Goal: Task Accomplishment & Management: Complete application form

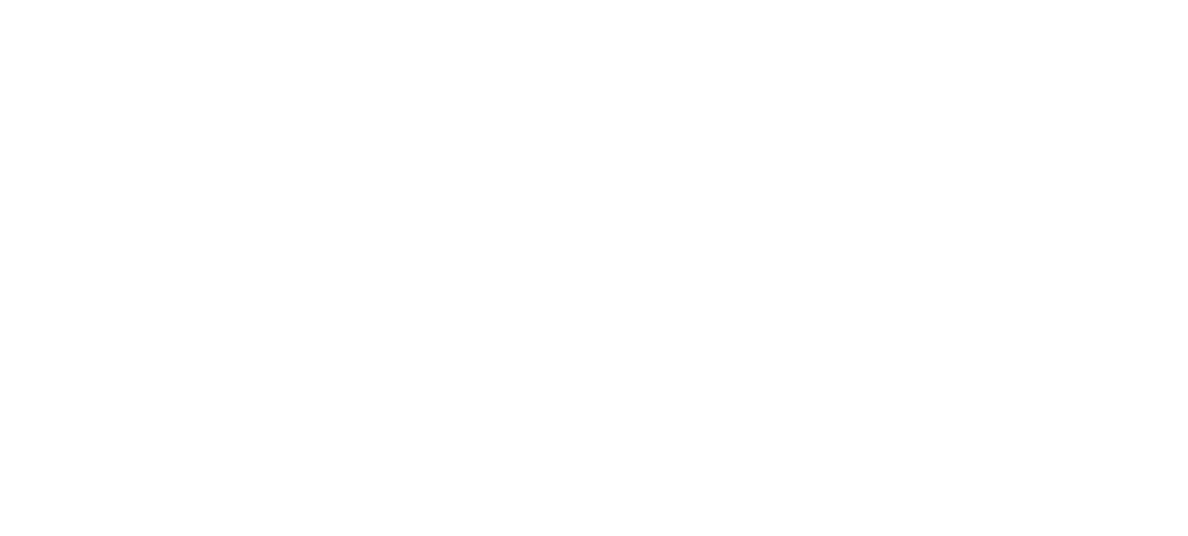
select select "Song"
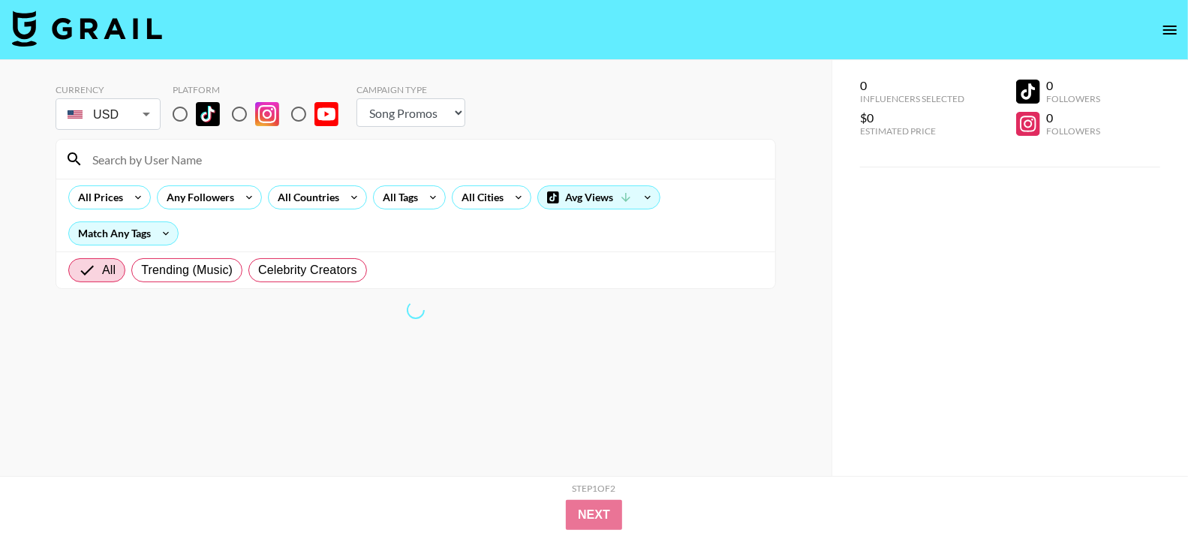
click at [1176, 24] on icon "open drawer" at bounding box center [1170, 30] width 18 height 18
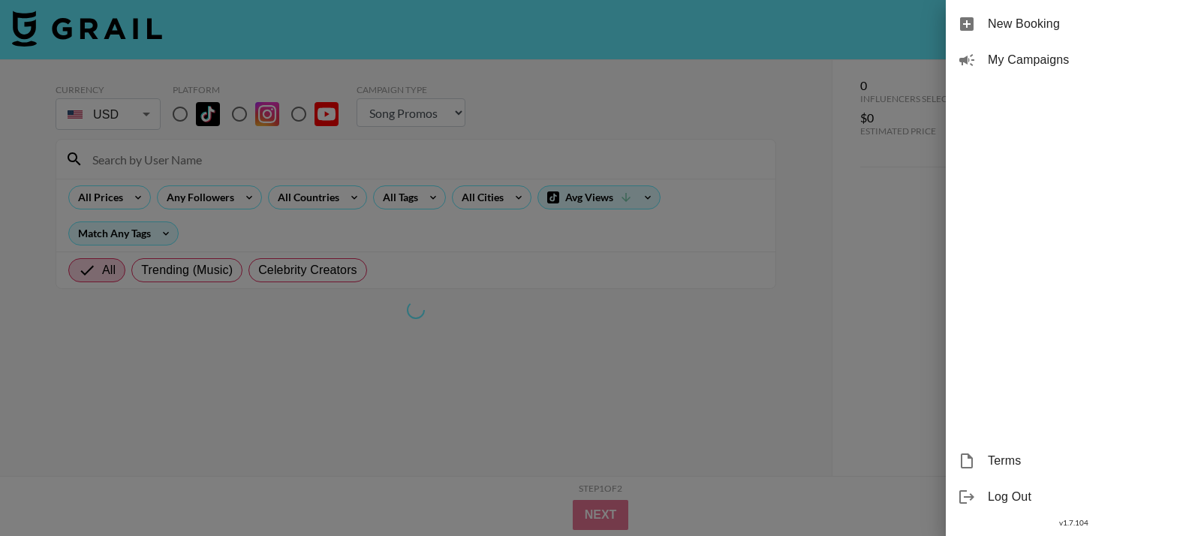
click at [1053, 64] on span "My Campaigns" at bounding box center [1088, 60] width 201 height 18
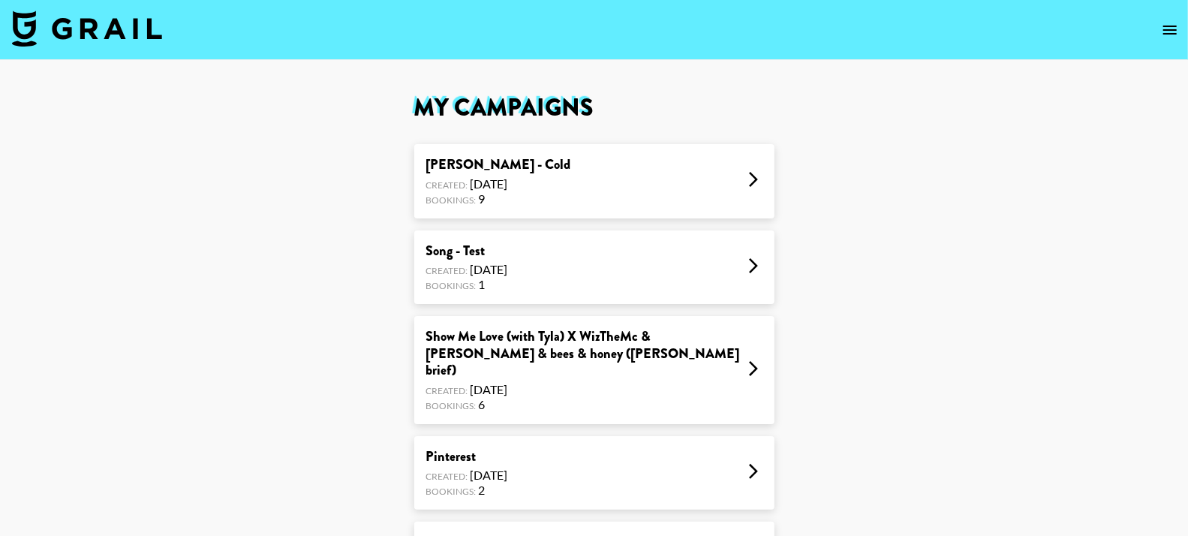
click at [1021, 57] on nav at bounding box center [594, 30] width 1188 height 60
click at [709, 182] on div "[PERSON_NAME] - Cold Created: [DATE] Bookings: 9" at bounding box center [594, 181] width 360 height 74
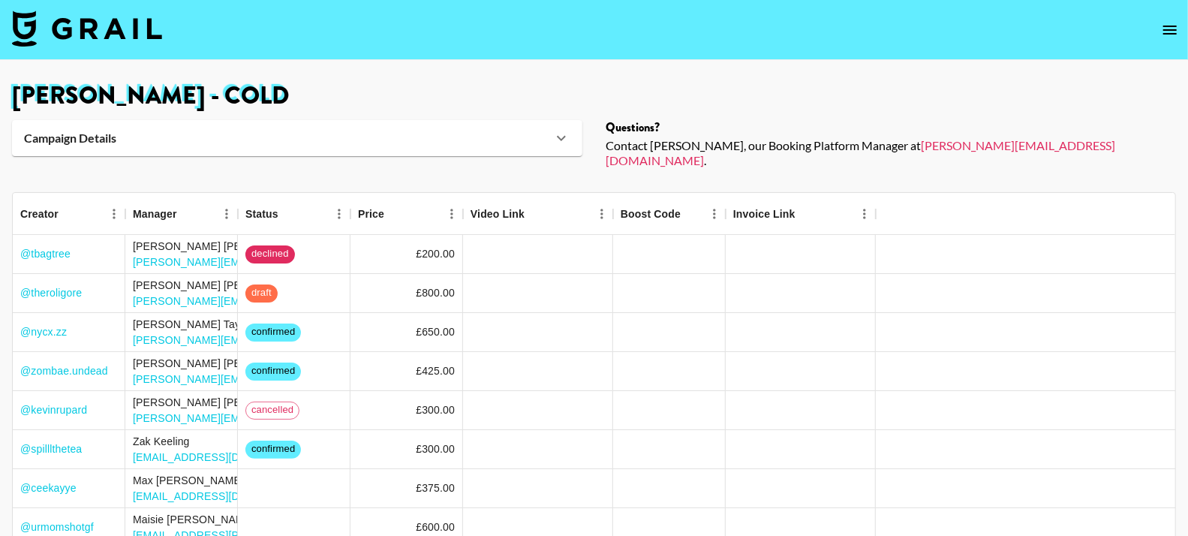
click at [95, 29] on img at bounding box center [87, 29] width 150 height 36
select select "Song"
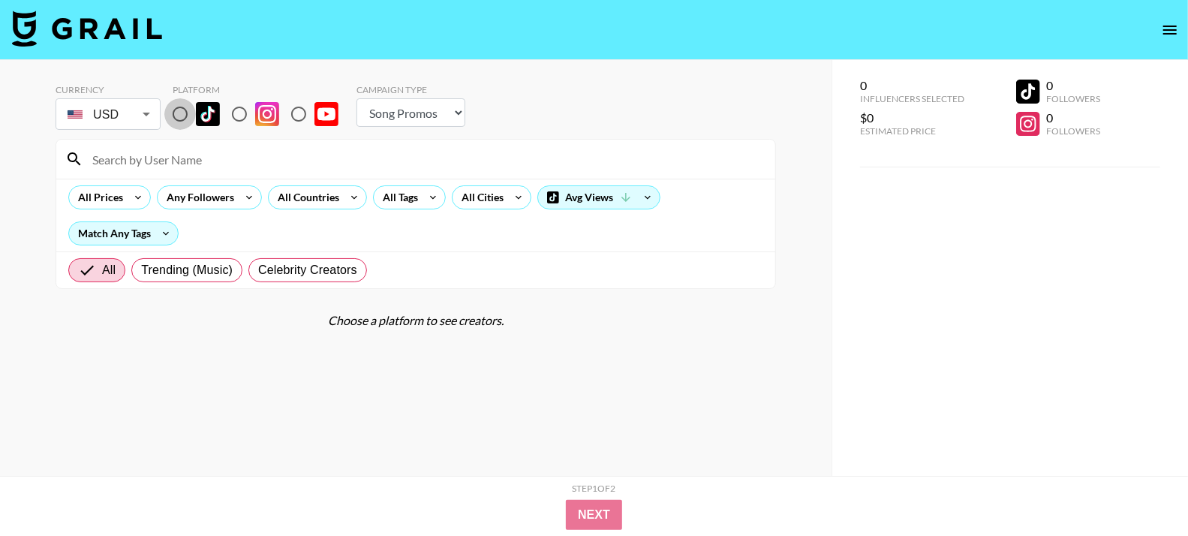
click at [176, 114] on input "radio" at bounding box center [180, 114] width 32 height 32
radio input "true"
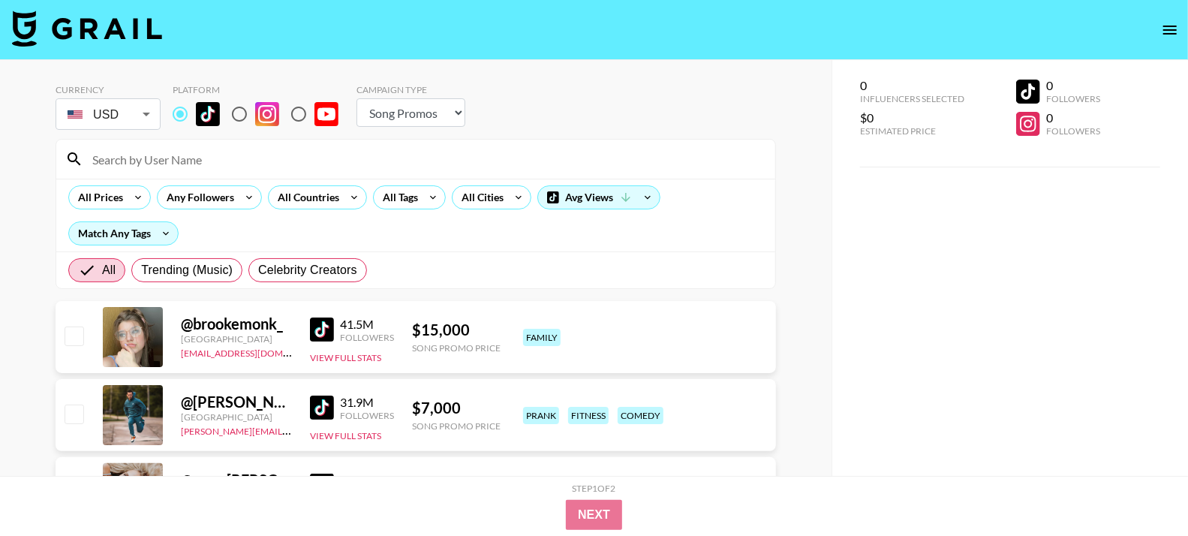
click at [192, 160] on input at bounding box center [424, 159] width 683 height 24
paste input "makeup.lois"
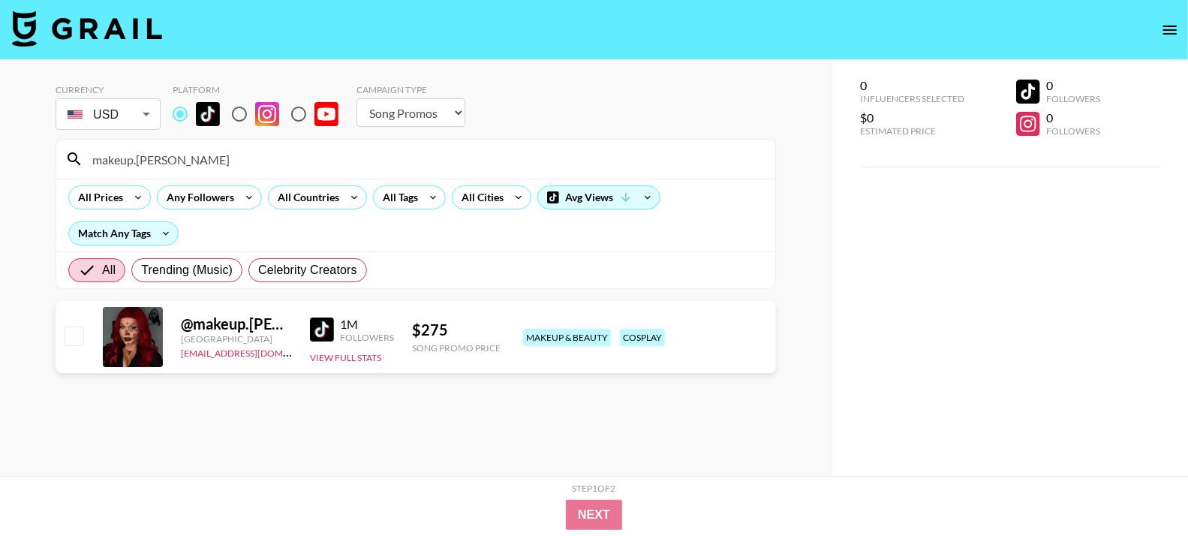
type input "makeup.lois"
click at [1172, 35] on icon "open drawer" at bounding box center [1170, 30] width 18 height 18
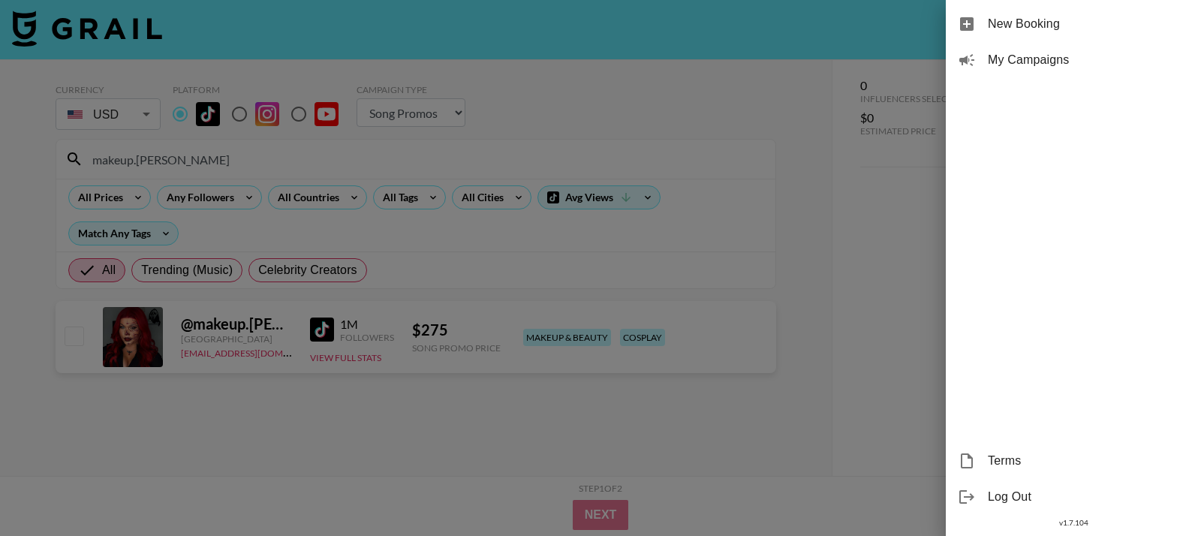
click at [1002, 59] on span "My Campaigns" at bounding box center [1088, 60] width 201 height 18
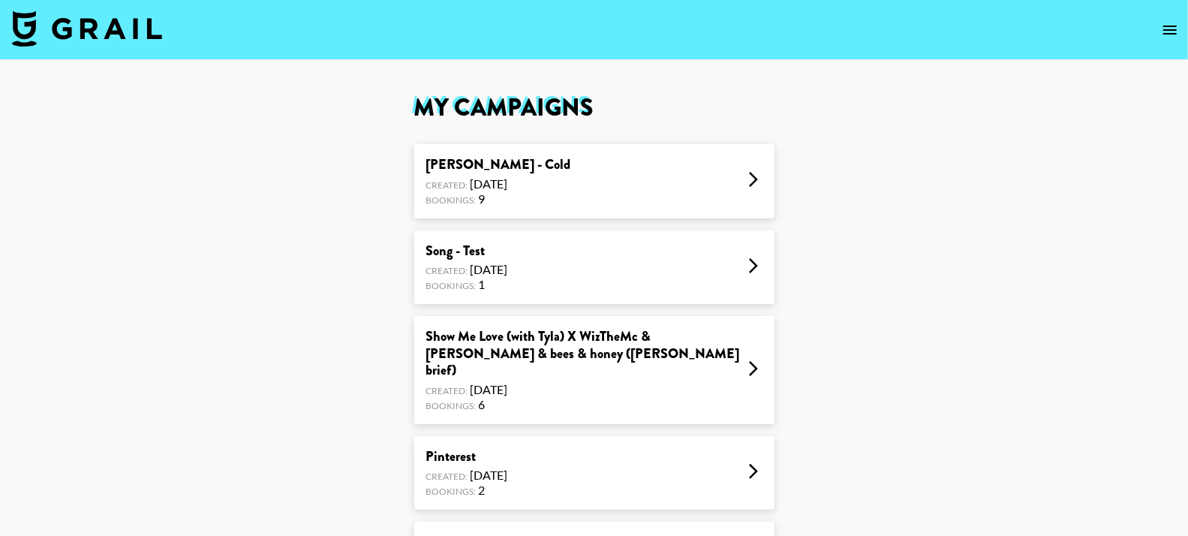
click at [515, 182] on div "Created: Oct 03, 2025" at bounding box center [498, 183] width 145 height 15
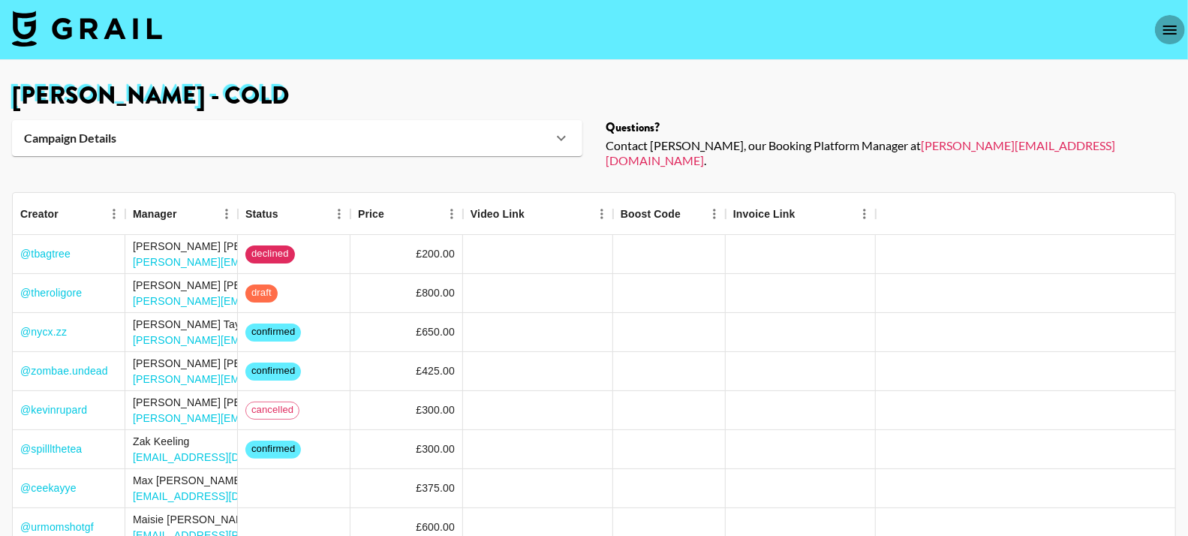
click at [1168, 26] on icon "open drawer" at bounding box center [1171, 30] width 14 height 9
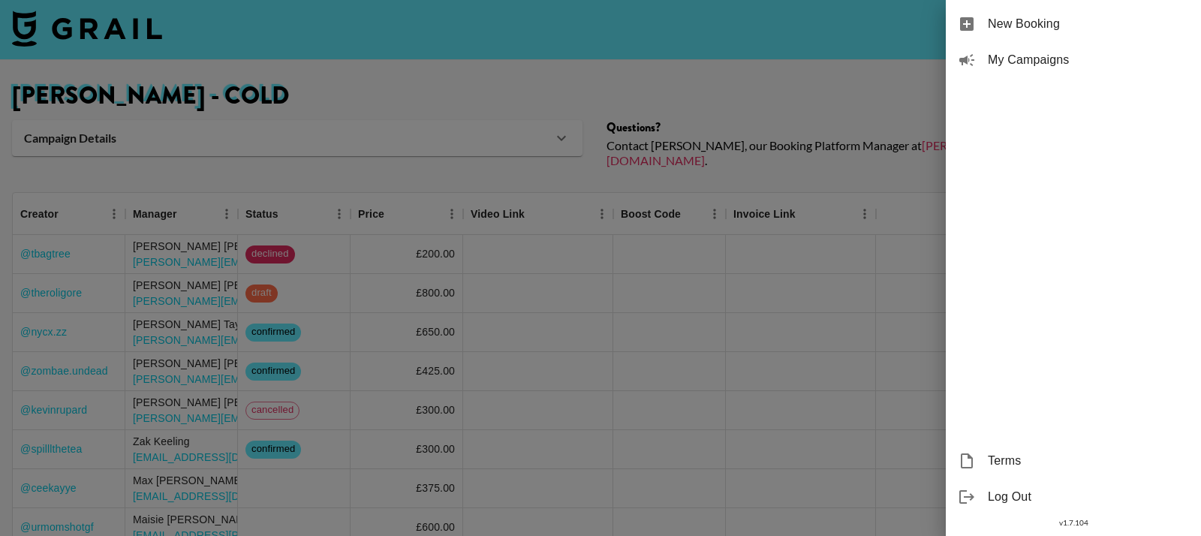
click at [1050, 50] on div "My Campaigns" at bounding box center [1073, 60] width 255 height 36
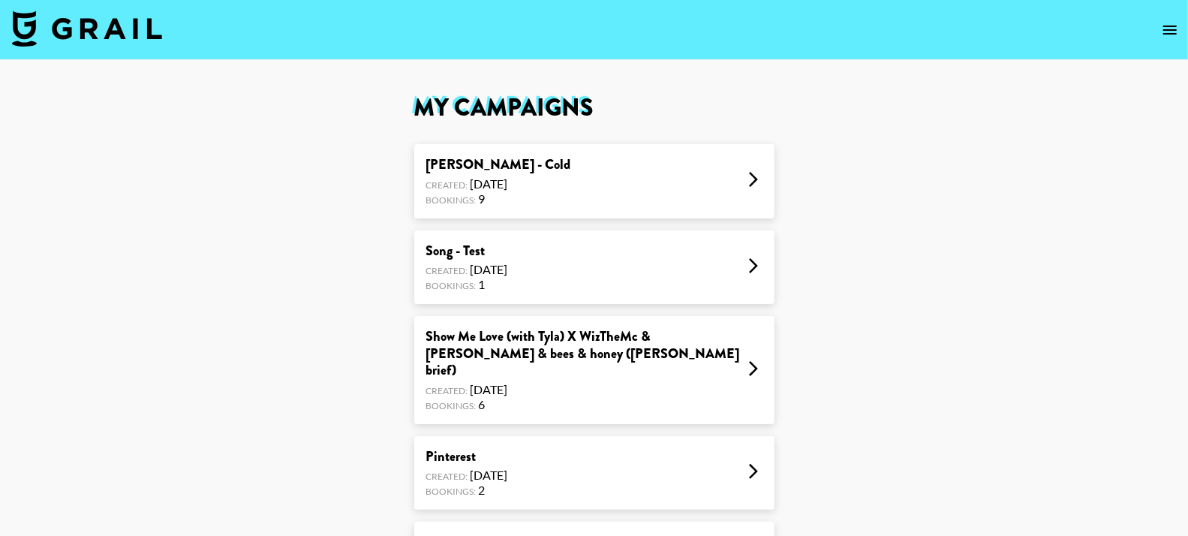
click at [124, 35] on img at bounding box center [87, 29] width 150 height 36
select select "Song"
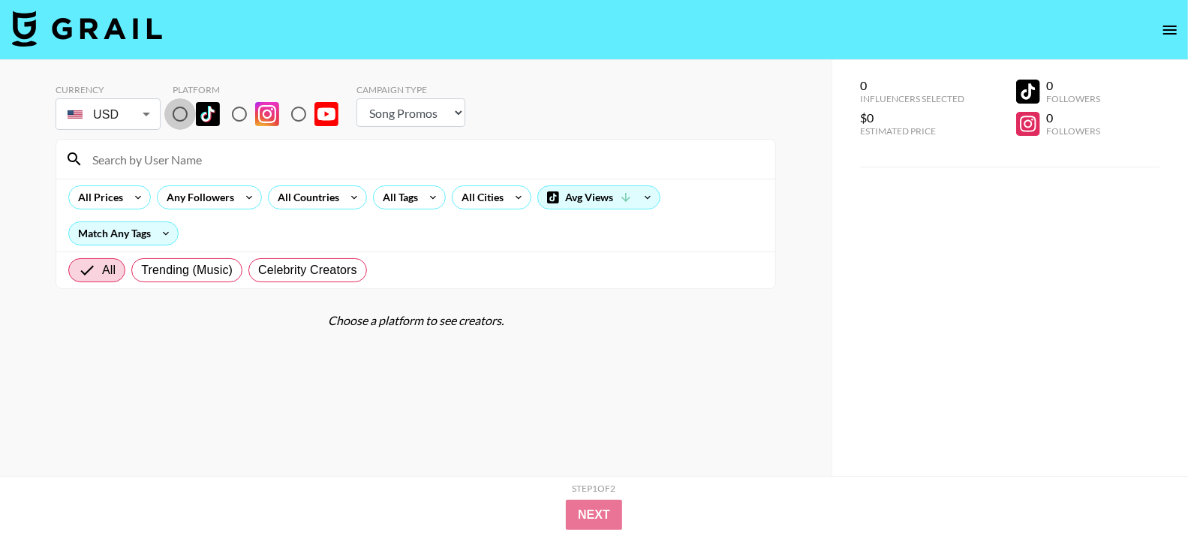
click at [175, 118] on input "radio" at bounding box center [180, 114] width 32 height 32
radio input "true"
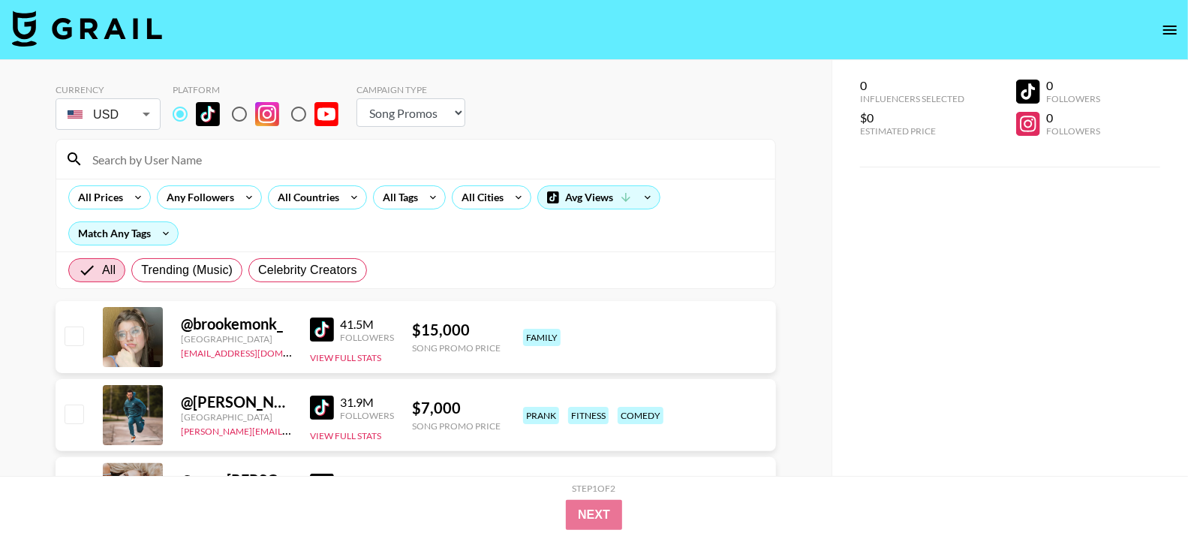
click at [182, 148] on input at bounding box center [424, 159] width 683 height 24
paste input "urmomshotgf"
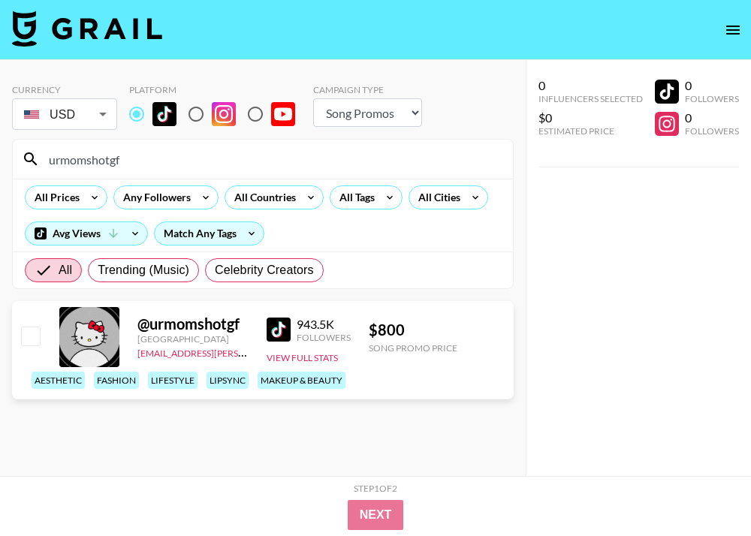
click at [123, 158] on input "urmomshotgf" at bounding box center [272, 159] width 464 height 24
paste input "zombae.undead"
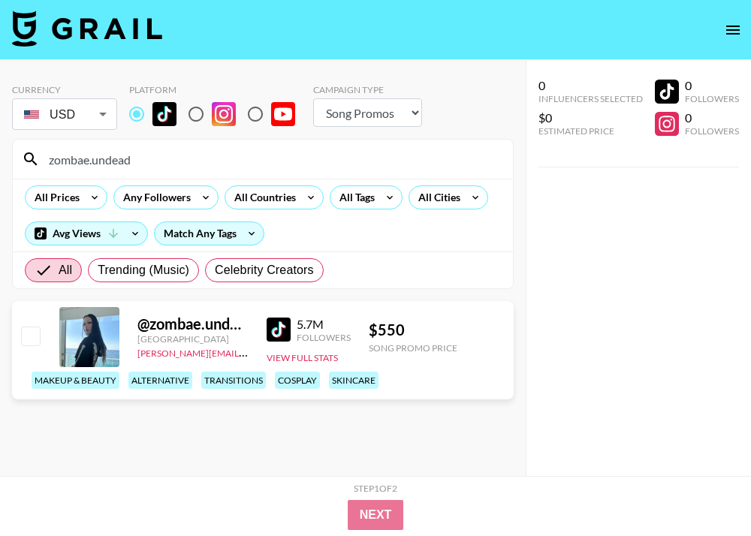
click at [159, 153] on input "zombae.undead" at bounding box center [272, 159] width 464 height 24
paste input "spilllthetea"
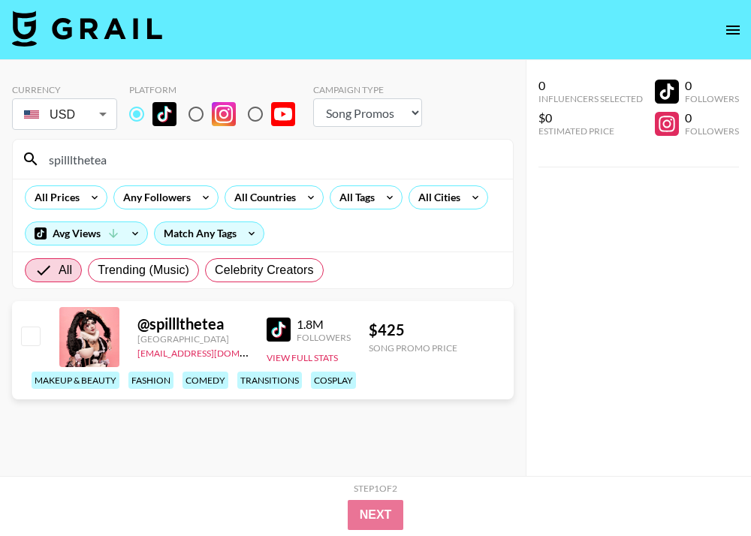
click at [195, 323] on div "@ spilllthetea" at bounding box center [192, 324] width 111 height 19
copy div "spilllthetea"
click at [143, 157] on input "spilllthetea" at bounding box center [272, 159] width 464 height 24
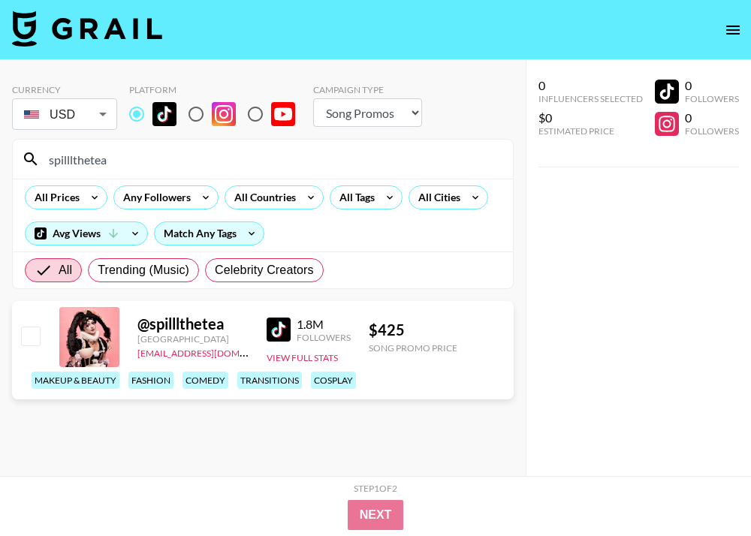
paste input "nycx.zz"
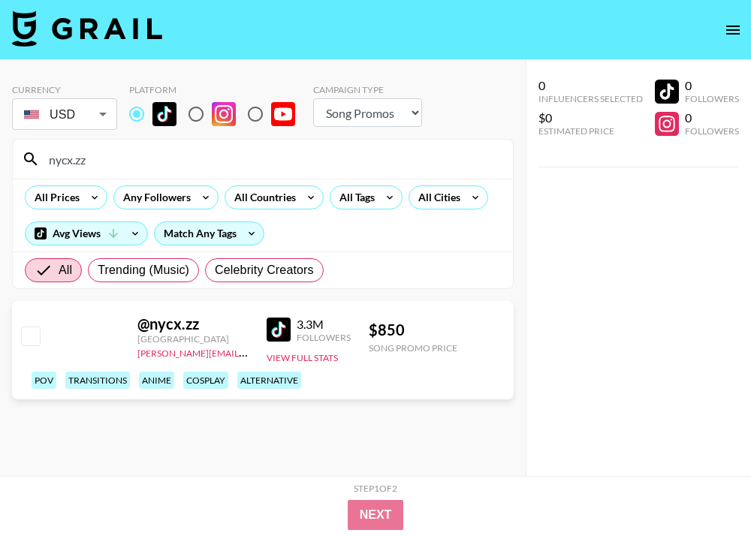
type input "nycx.zz"
drag, startPoint x: 212, startPoint y: 324, endPoint x: 149, endPoint y: 327, distance: 63.1
click at [149, 327] on div "@ nycx.zz" at bounding box center [192, 324] width 111 height 19
copy div "nycx.zz"
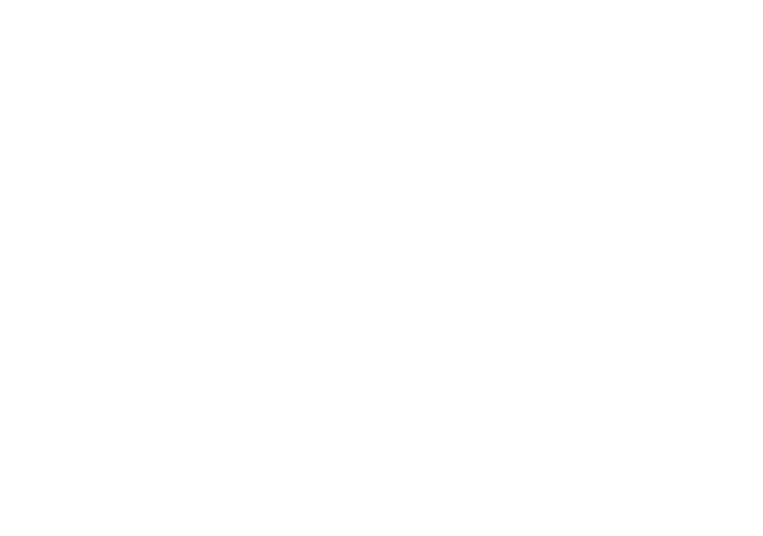
select select "Song"
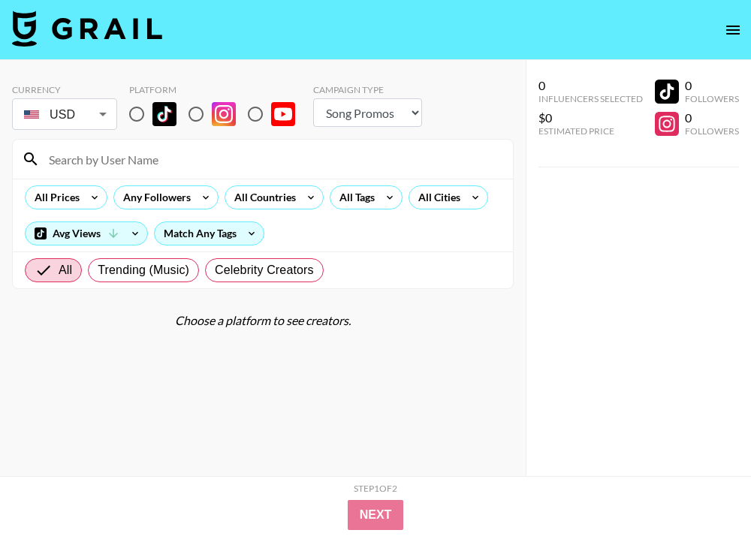
click at [132, 118] on input "radio" at bounding box center [137, 114] width 32 height 32
radio input "true"
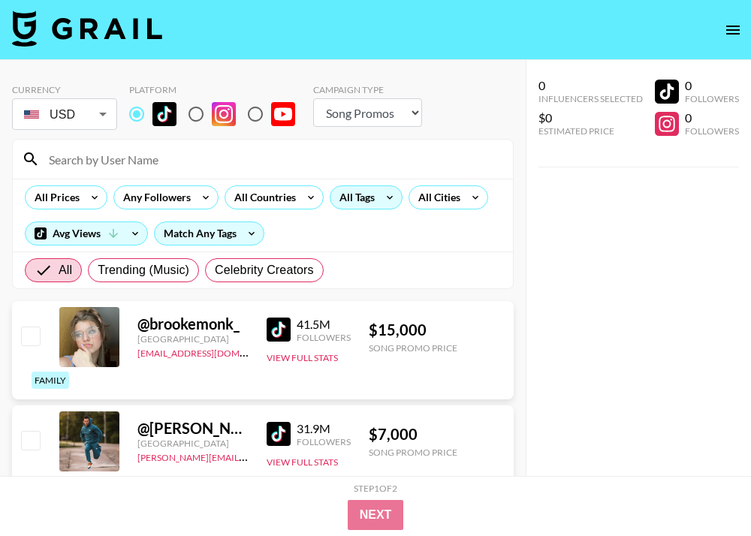
click at [345, 194] on div "All Tags" at bounding box center [353, 197] width 47 height 23
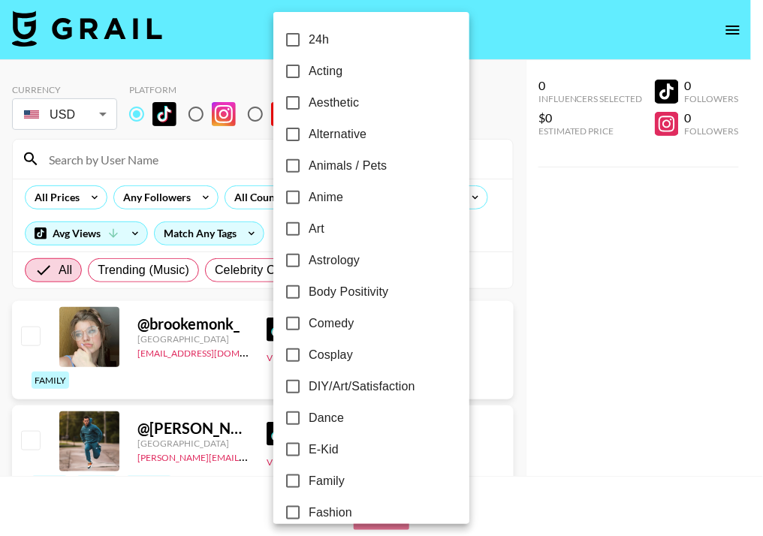
click at [372, 137] on label "Alternative" at bounding box center [361, 135] width 168 height 32
click at [309, 137] on input "Alternative" at bounding box center [293, 135] width 32 height 32
checkbox input "true"
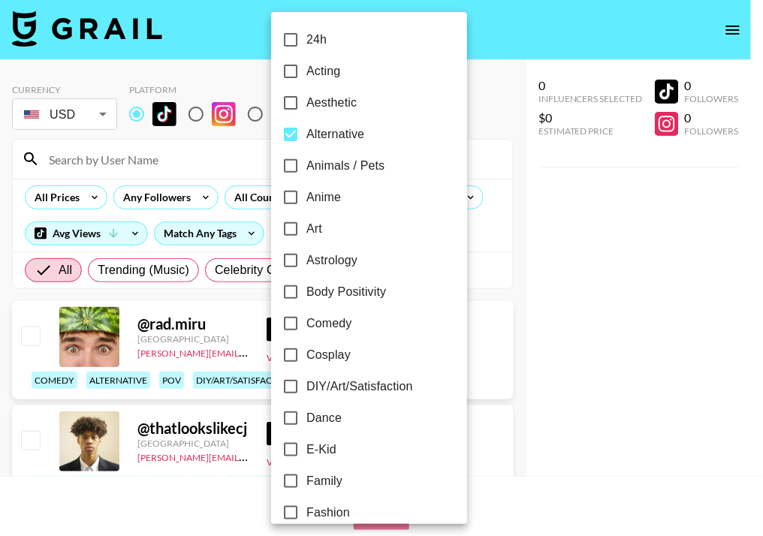
click at [465, 110] on div at bounding box center [381, 268] width 763 height 536
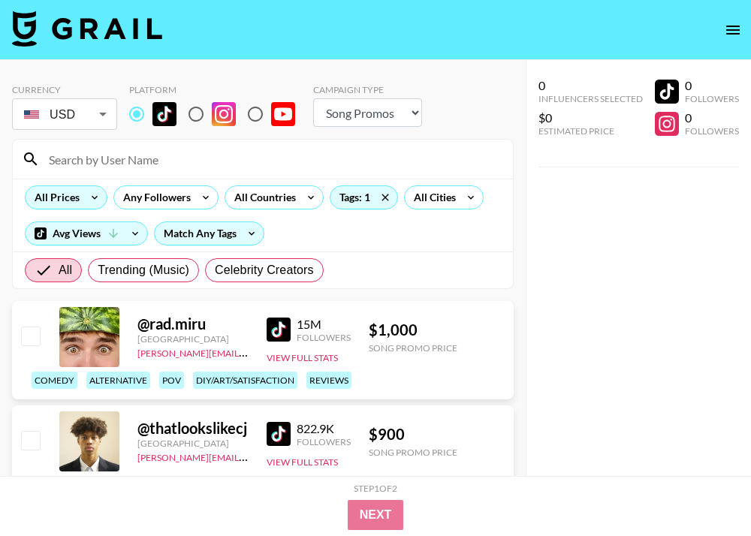
click at [83, 197] on icon at bounding box center [95, 197] width 24 height 23
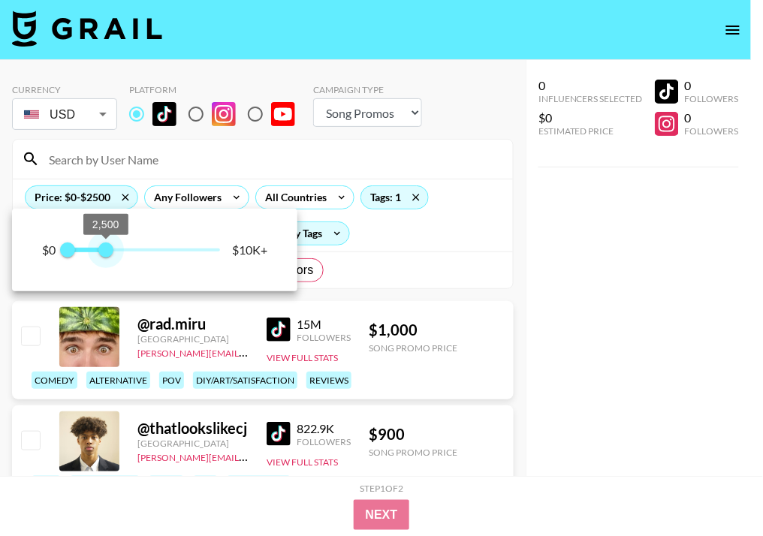
drag, startPoint x: 195, startPoint y: 257, endPoint x: 105, endPoint y: 259, distance: 90.1
click at [105, 257] on span "2,500" at bounding box center [105, 249] width 15 height 15
type input "2000"
drag, startPoint x: 107, startPoint y: 257, endPoint x: 98, endPoint y: 260, distance: 10.0
click at [98, 257] on span "2,000" at bounding box center [98, 249] width 15 height 15
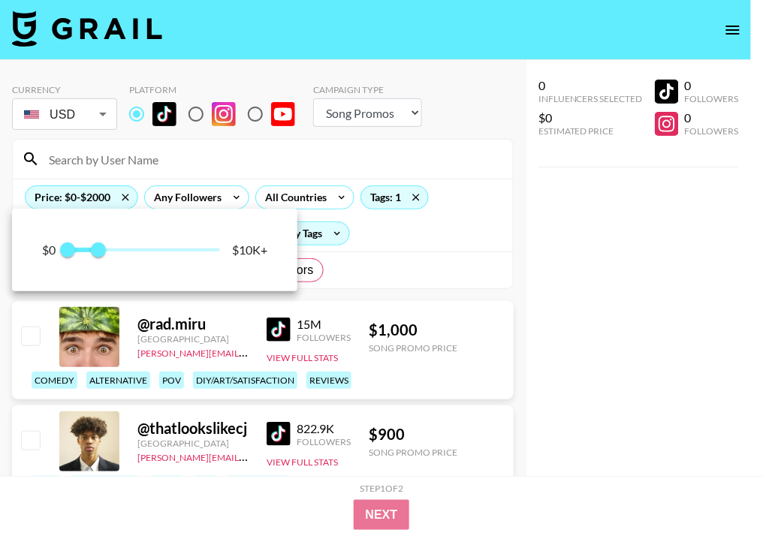
click at [482, 167] on div at bounding box center [381, 268] width 763 height 536
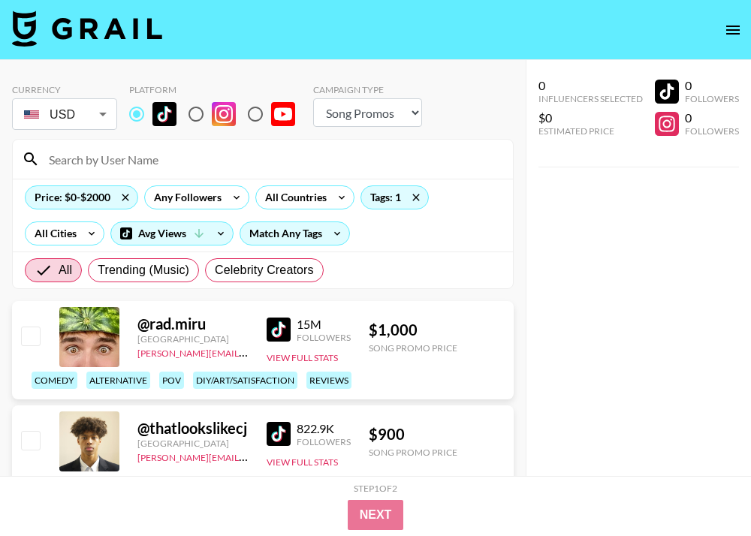
click at [124, 165] on input at bounding box center [272, 159] width 464 height 24
paste input "layloqasim"
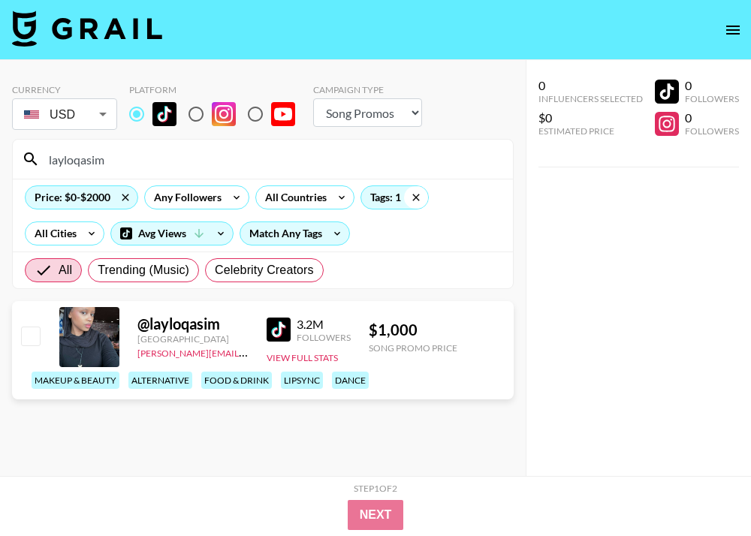
type input "layloqasim"
click at [417, 202] on icon at bounding box center [416, 197] width 24 height 23
click at [32, 324] on div at bounding box center [29, 337] width 23 height 26
click at [35, 333] on input "checkbox" at bounding box center [30, 336] width 18 height 18
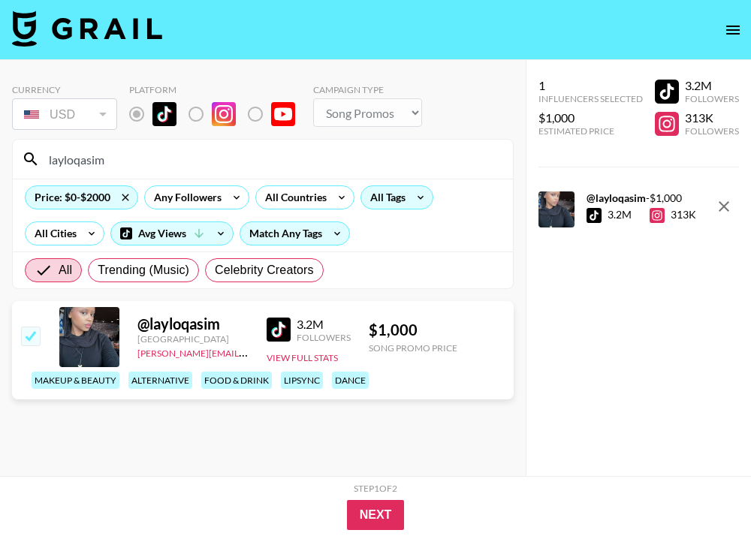
click at [30, 332] on input "checkbox" at bounding box center [30, 336] width 18 height 18
checkbox input "false"
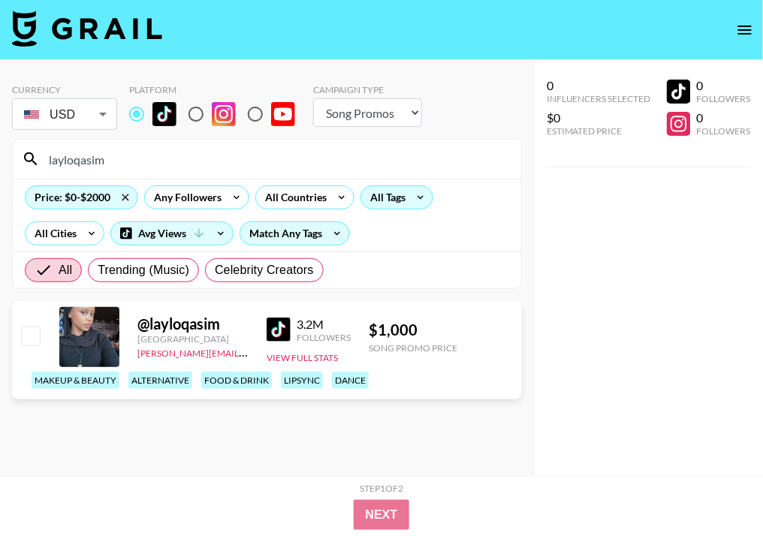
click at [89, 113] on body "Currency USD USD ​ Platform Campaign Type Choose Type... Song Promos Brand Prom…" at bounding box center [381, 298] width 763 height 596
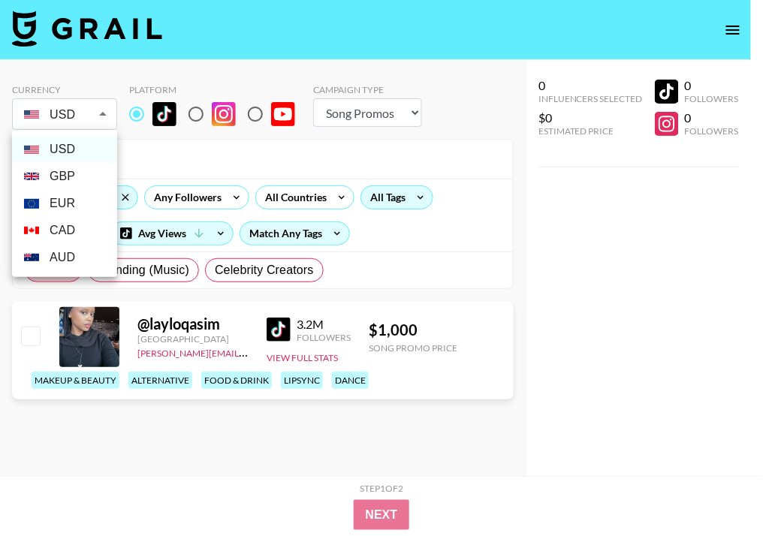
drag, startPoint x: 80, startPoint y: 173, endPoint x: 83, endPoint y: 190, distance: 17.7
click at [80, 173] on li "GBP" at bounding box center [64, 176] width 105 height 27
type input "GBP"
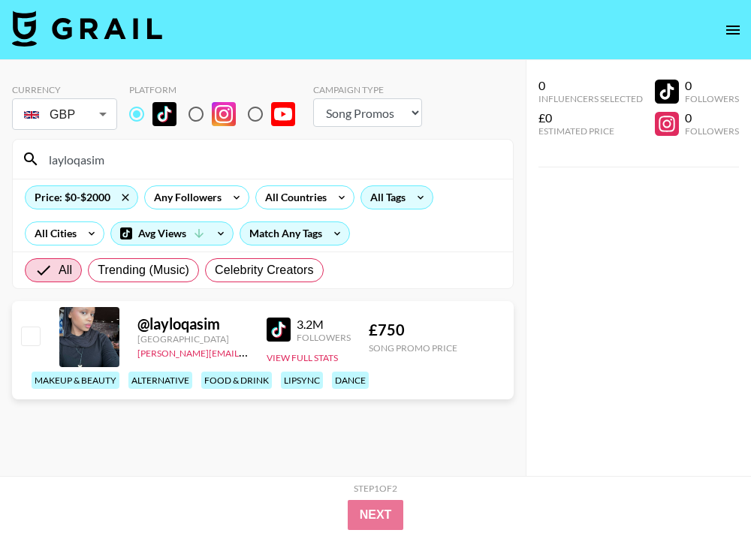
click at [44, 333] on div "@ layloqasim United States ahmed@grail-talent.com 3.2M Followers View Full Stat…" at bounding box center [262, 350] width 501 height 98
click at [30, 339] on input "checkbox" at bounding box center [30, 336] width 18 height 18
checkbox input "true"
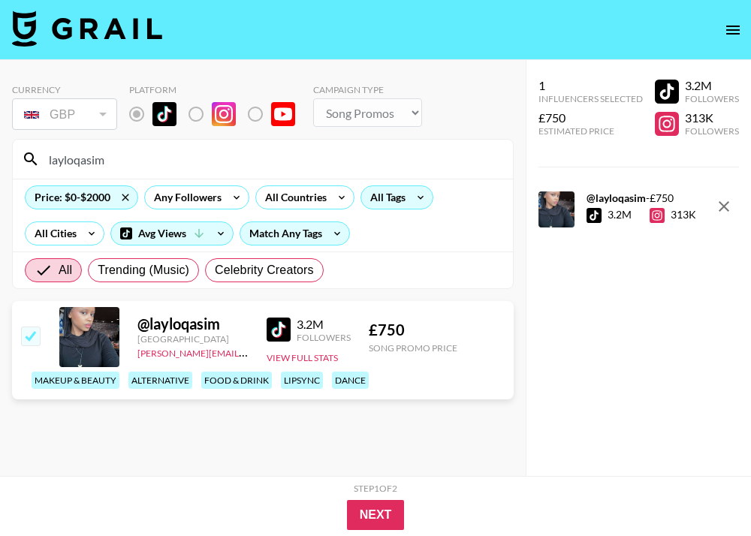
click at [123, 158] on input "layloqasim" at bounding box center [272, 159] width 464 height 24
paste input "ageminifairy"
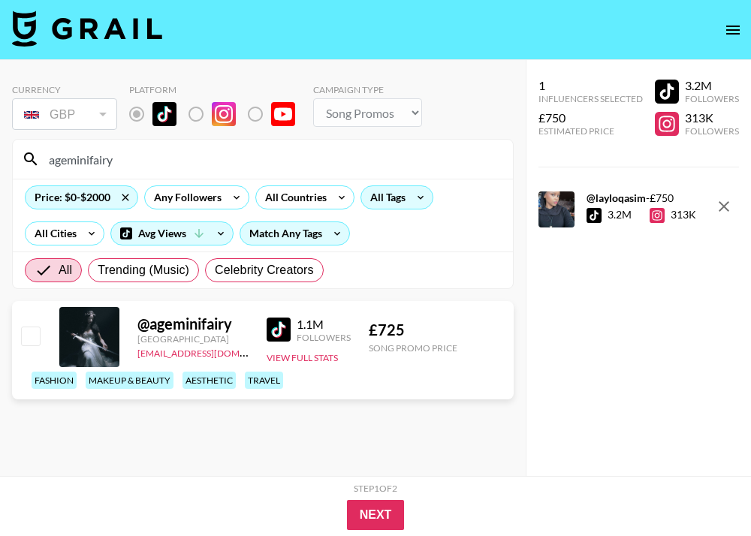
type input "ageminifairy"
drag, startPoint x: 38, startPoint y: 335, endPoint x: 46, endPoint y: 333, distance: 8.4
click at [38, 334] on input "checkbox" at bounding box center [30, 336] width 18 height 18
checkbox input "true"
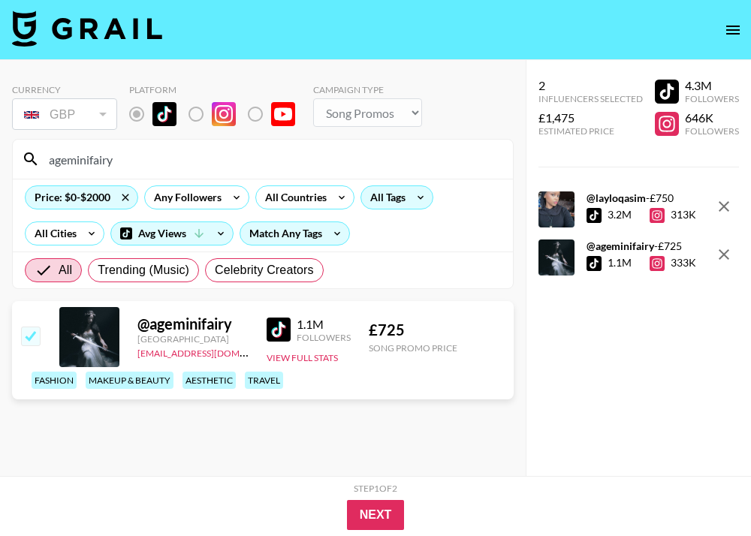
click at [174, 161] on input "ageminifairy" at bounding box center [272, 159] width 464 height 24
paste input "thepalcave"
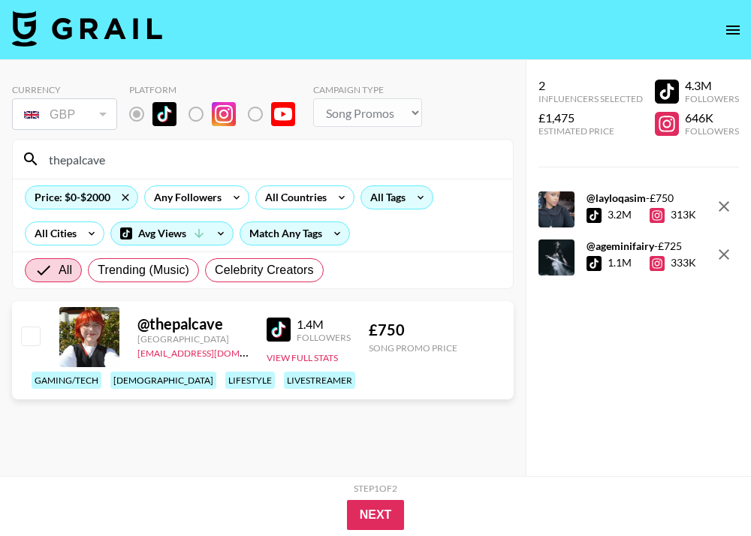
type input "thepalcave"
click at [26, 338] on input "checkbox" at bounding box center [30, 336] width 18 height 18
checkbox input "true"
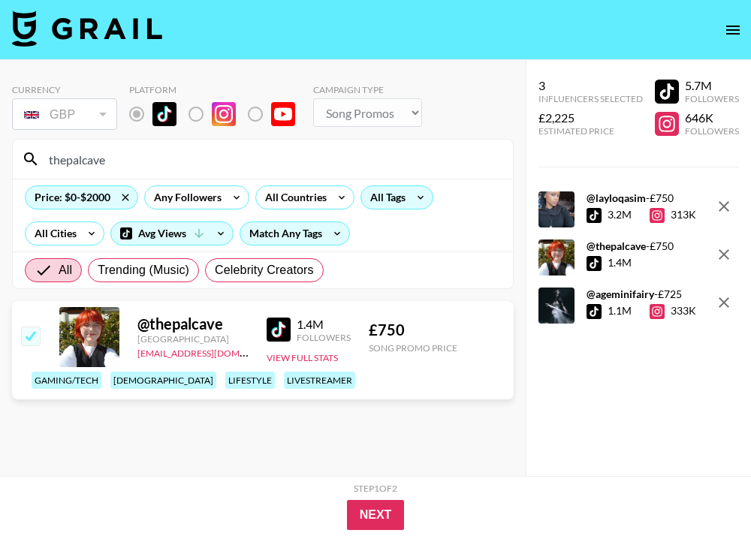
click at [83, 160] on input "thepalcave" at bounding box center [272, 159] width 464 height 24
paste input "nevaaadaa"
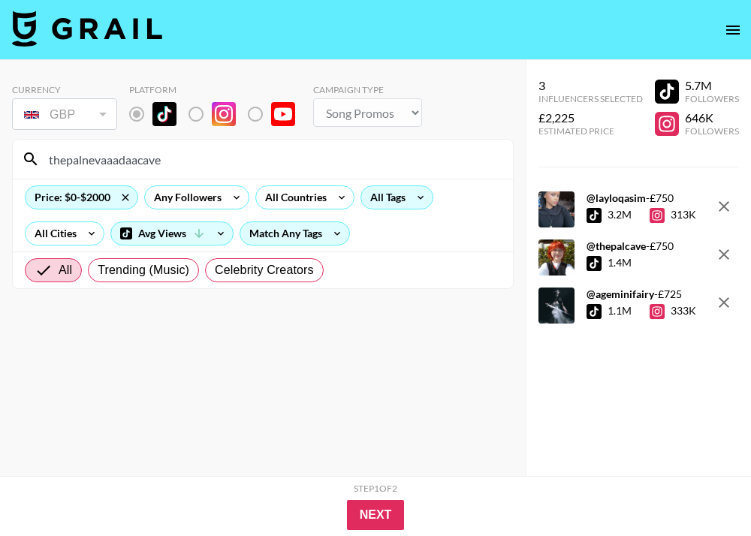
click at [83, 160] on input "thepalnevaaadaacave" at bounding box center [272, 159] width 464 height 24
paste input "nevaaadaa"
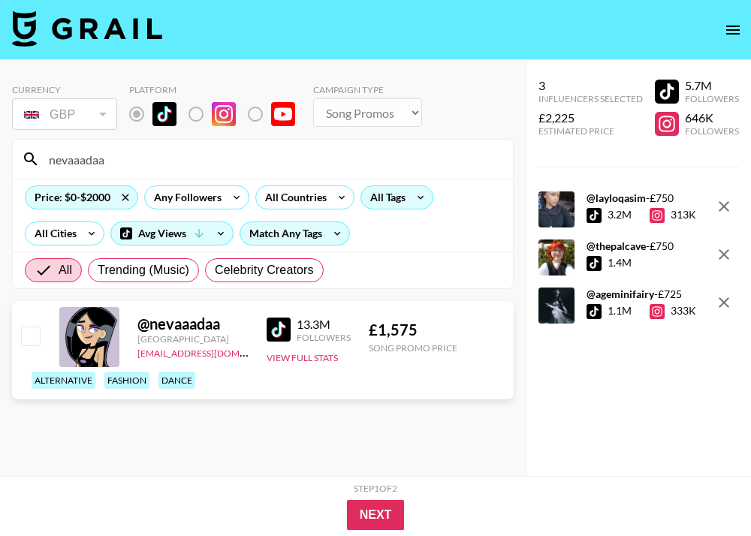
type input "nevaaadaa"
click at [32, 329] on input "checkbox" at bounding box center [30, 336] width 18 height 18
checkbox input "true"
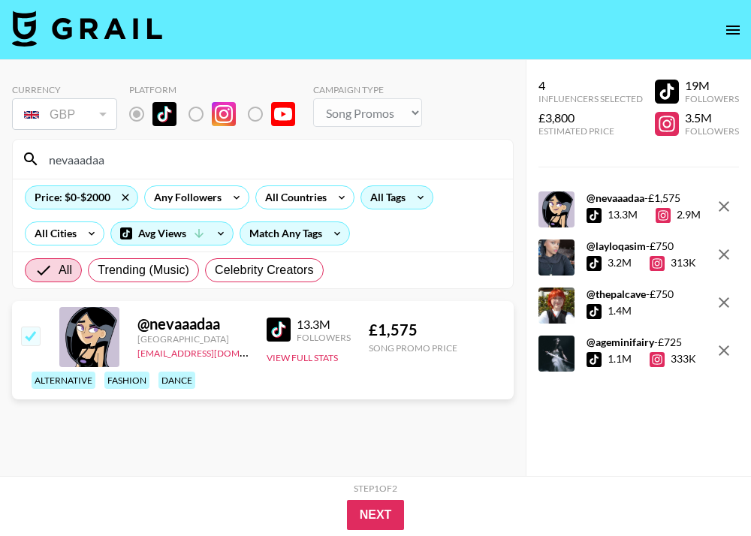
click at [149, 164] on input "nevaaadaa" at bounding box center [272, 159] width 464 height 24
paste input "adiazunig"
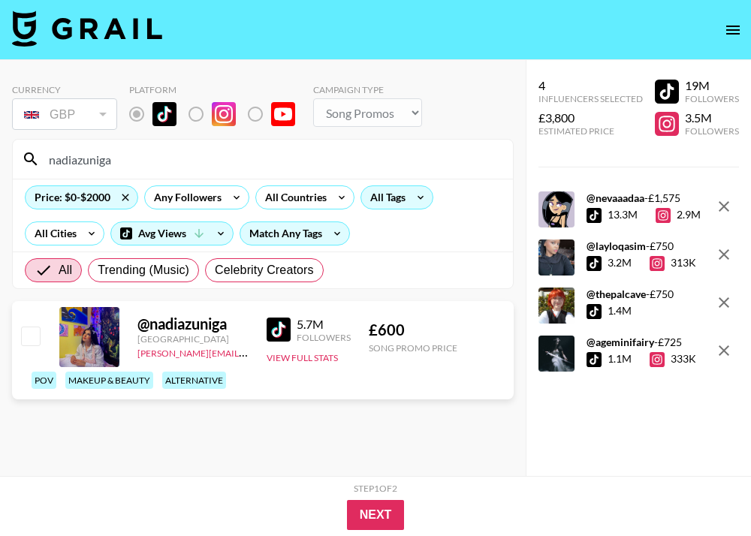
type input "nadiazuniga"
click at [29, 330] on input "checkbox" at bounding box center [30, 336] width 18 height 18
checkbox input "true"
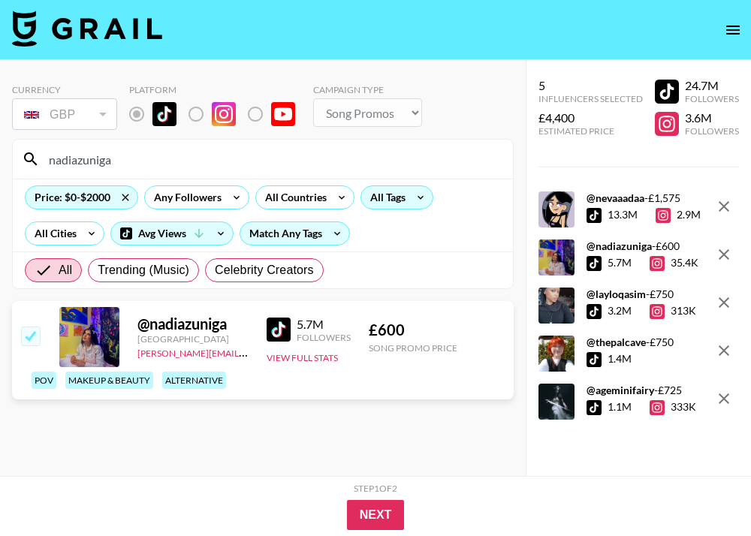
click at [148, 152] on input "nadiazuniga" at bounding box center [272, 159] width 464 height 24
paste input "6ar6ie6"
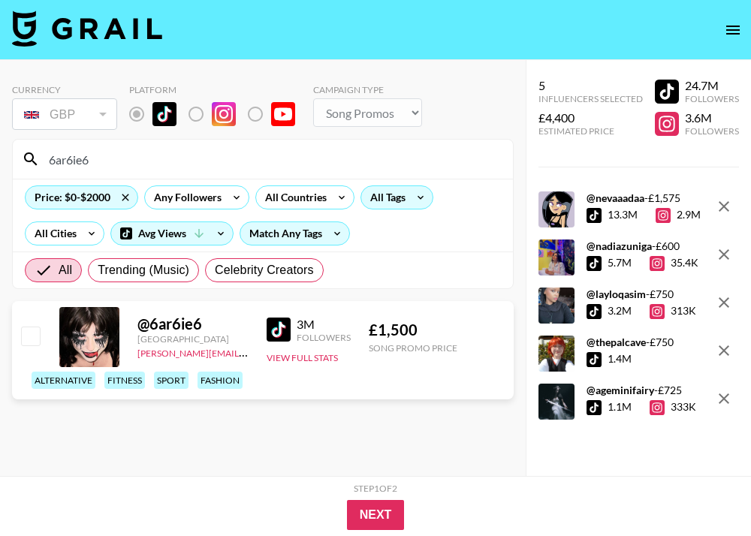
type input "6ar6ie6"
click at [32, 331] on input "checkbox" at bounding box center [30, 336] width 18 height 18
checkbox input "true"
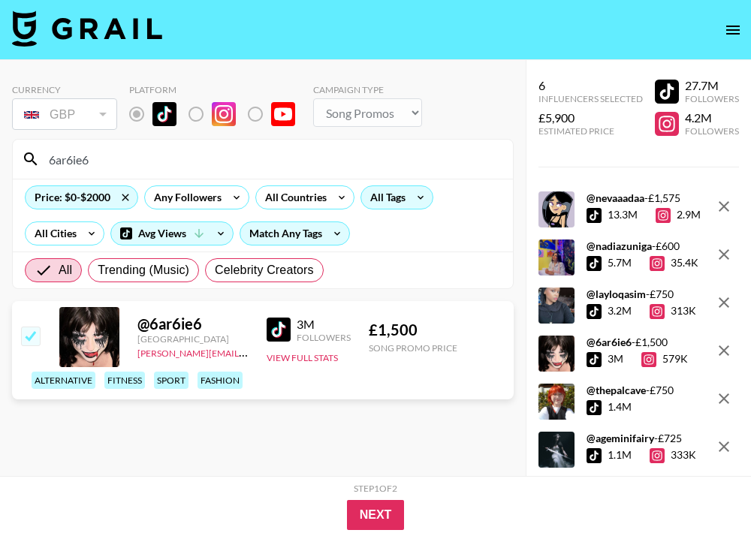
click at [177, 159] on input "6ar6ie6" at bounding box center [272, 159] width 464 height 24
paste input "nico1eodeon"
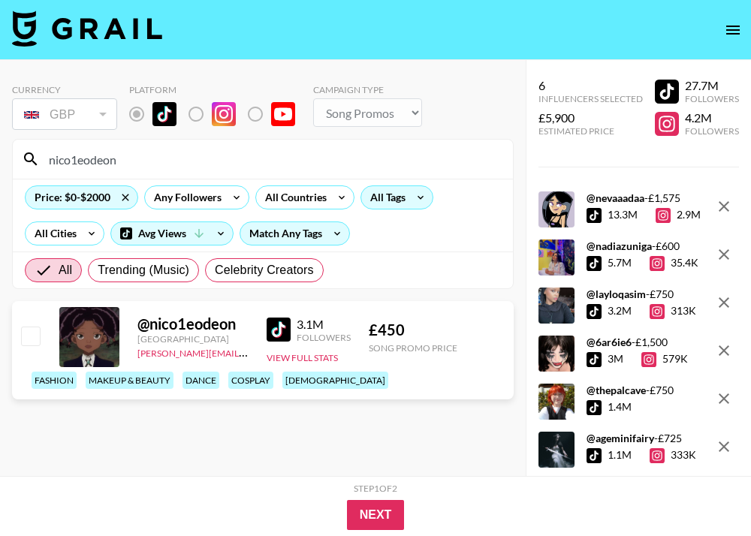
type input "nico1eodeon"
click at [23, 336] on input "checkbox" at bounding box center [30, 336] width 18 height 18
checkbox input "true"
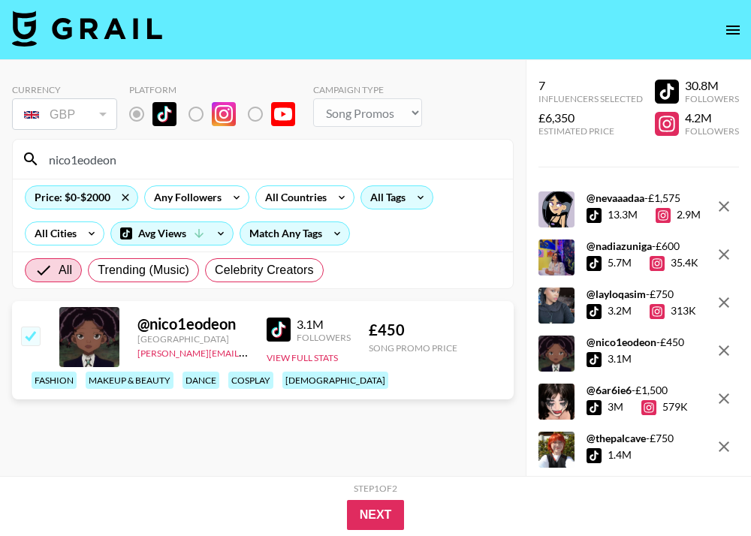
click at [147, 152] on input "nico1eodeon" at bounding box center [272, 159] width 464 height 24
paste input "mahouberry"
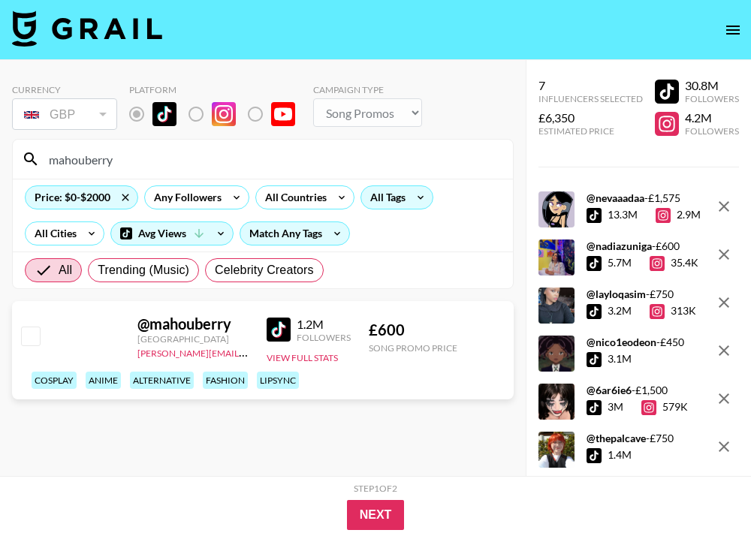
type input "mahouberry"
click at [29, 334] on input "checkbox" at bounding box center [30, 336] width 18 height 18
checkbox input "true"
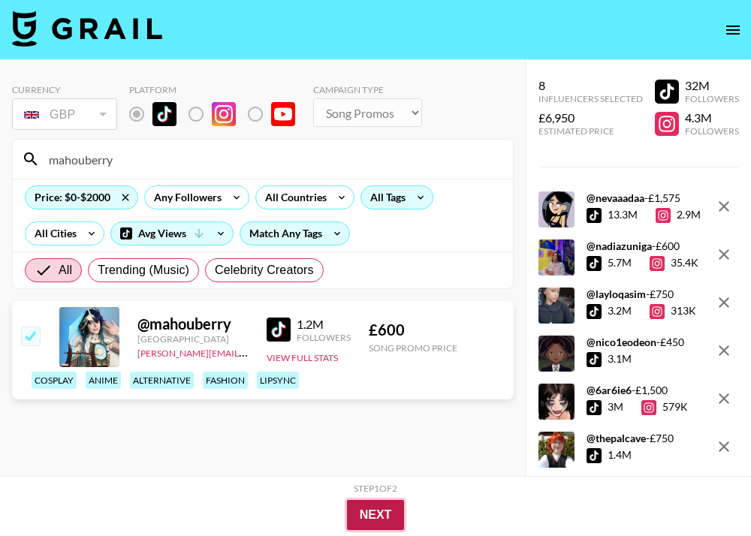
click at [402, 516] on button "Next" at bounding box center [376, 515] width 58 height 30
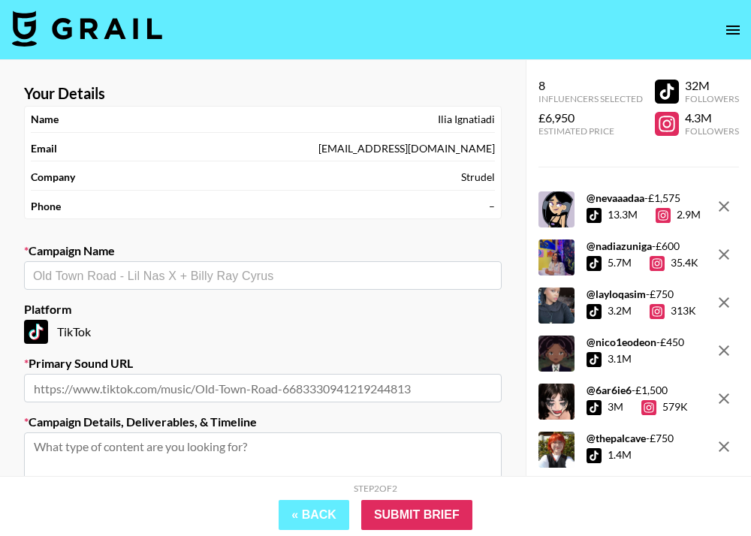
click at [228, 279] on input "text" at bounding box center [262, 275] width 459 height 17
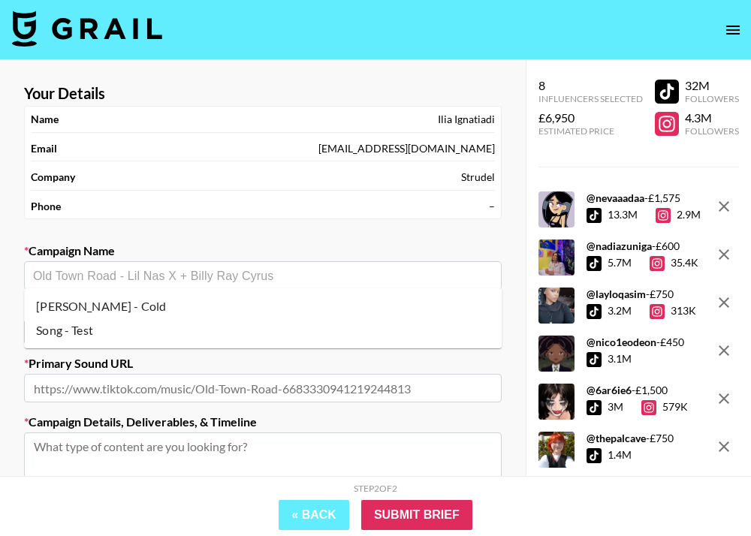
click at [218, 306] on li "[PERSON_NAME] - Cold" at bounding box center [262, 306] width 477 height 24
type input "[PERSON_NAME] - Cold"
type input "https://www.tiktok.com/music/Cold-DEMO-7550034653959129878"
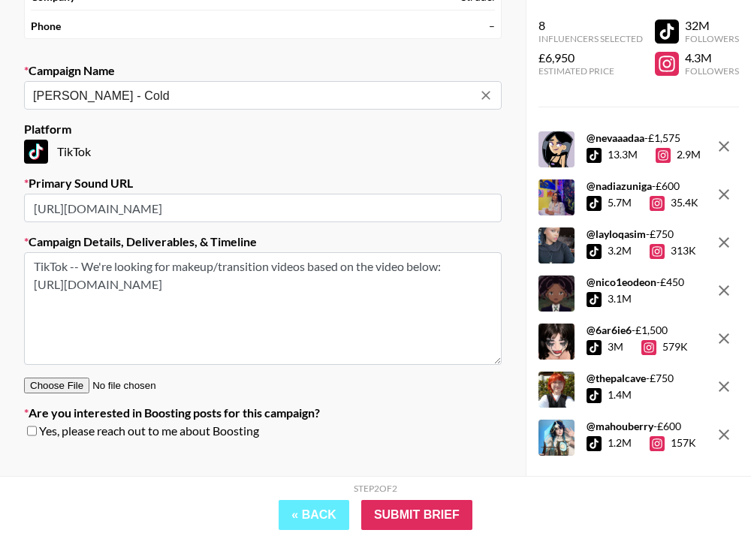
scroll to position [200, 0]
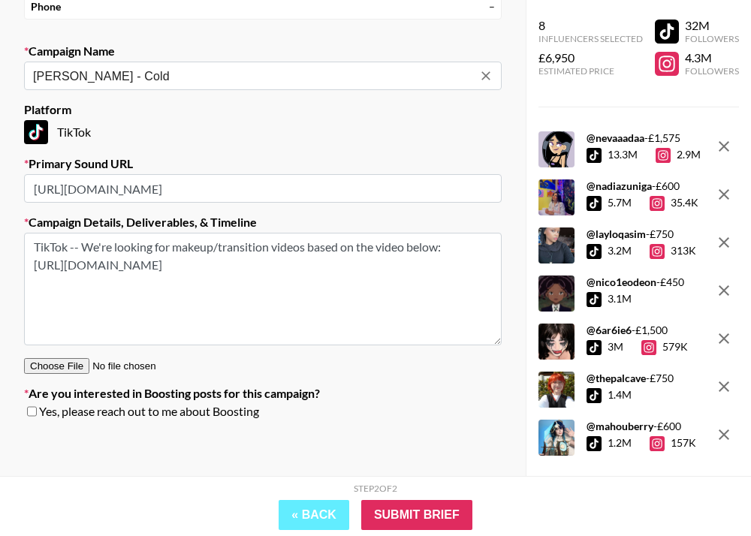
click at [253, 300] on textarea "TikTok -- We're looking for makeup/transition videos based on the video below: …" at bounding box center [262, 289] width 477 height 113
click at [435, 258] on textarea "TikTok -- We're looking for makeup/transition videos based on the video below: …" at bounding box center [262, 289] width 477 height 113
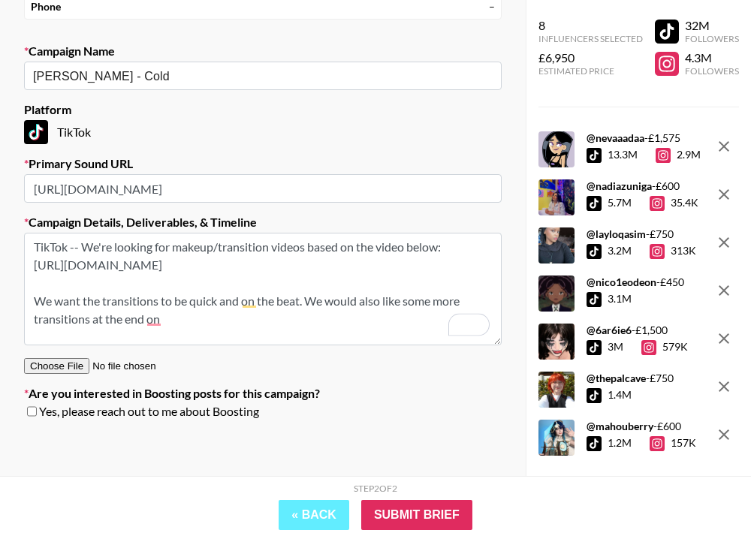
paste textarea "'Devil' and 'Demon’."
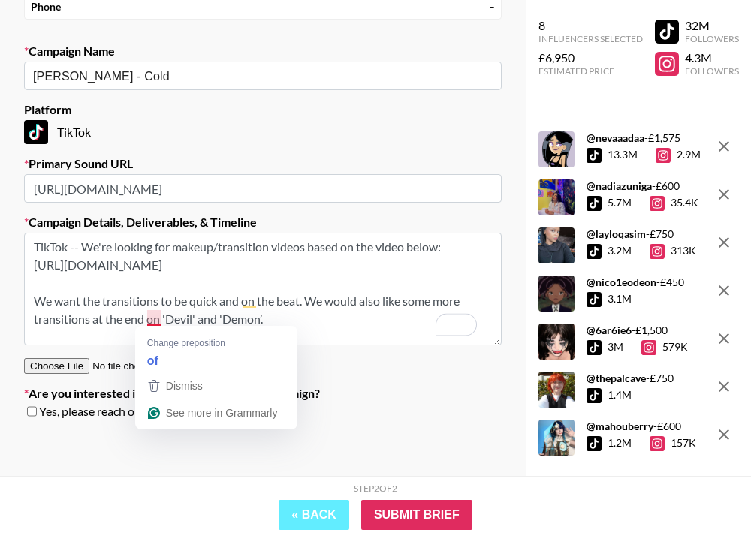
click at [331, 322] on textarea "TikTok -- We're looking for makeup/transition videos based on the video below: …" at bounding box center [262, 289] width 477 height 113
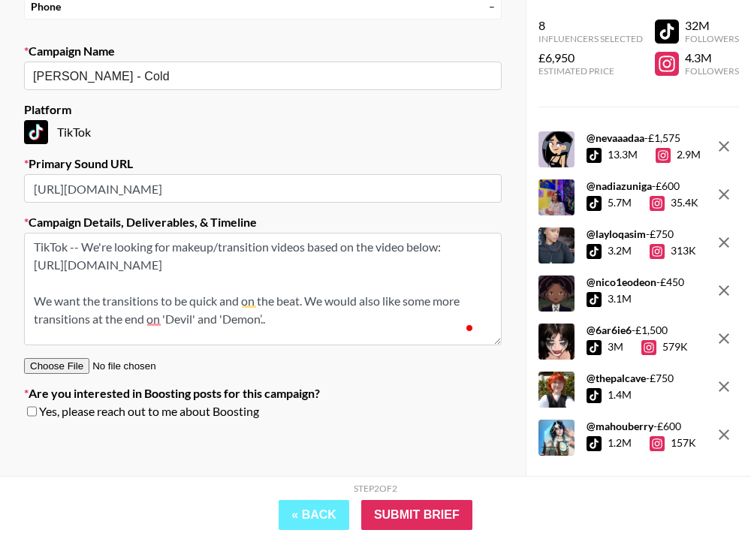
scroll to position [17, 0]
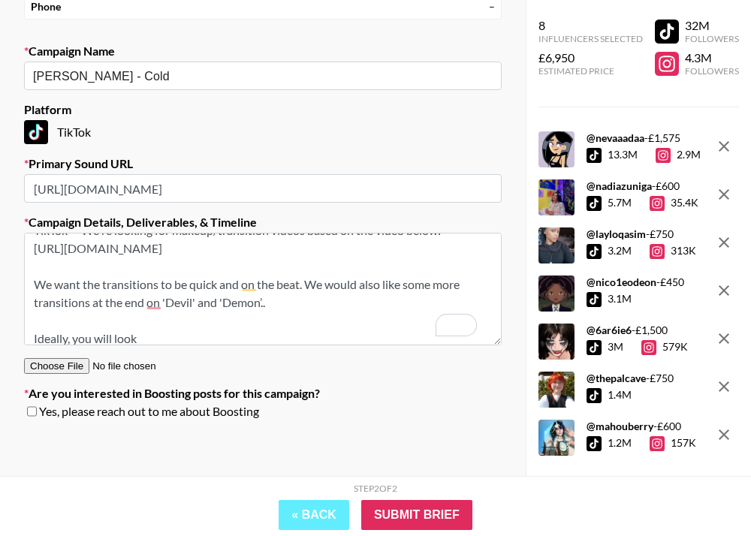
paste textarea "confused between each version of themselves."
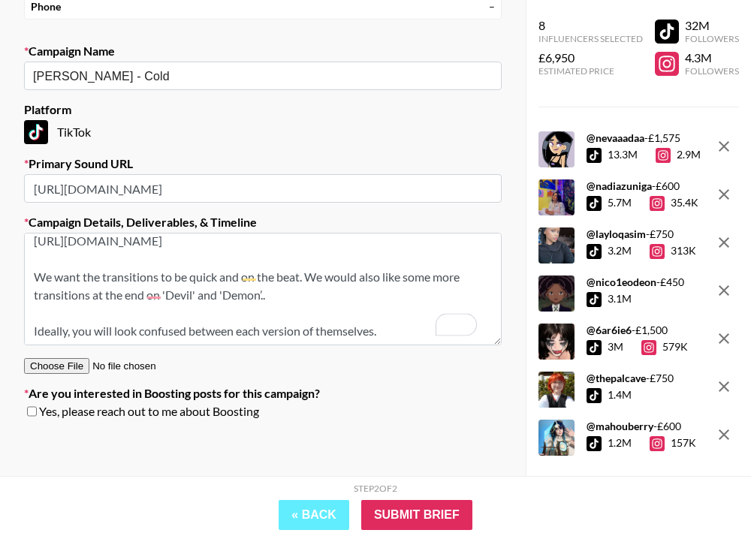
scroll to position [38, 0]
drag, startPoint x: 307, startPoint y: 336, endPoint x: 417, endPoint y: 325, distance: 110.1
click at [417, 325] on textarea "TikTok -- We're looking for makeup/transition videos based on the video below: …" at bounding box center [262, 289] width 477 height 113
click at [188, 328] on textarea "TikTok -- We're looking for makeup/transition videos based on the video below: …" at bounding box center [262, 289] width 477 height 113
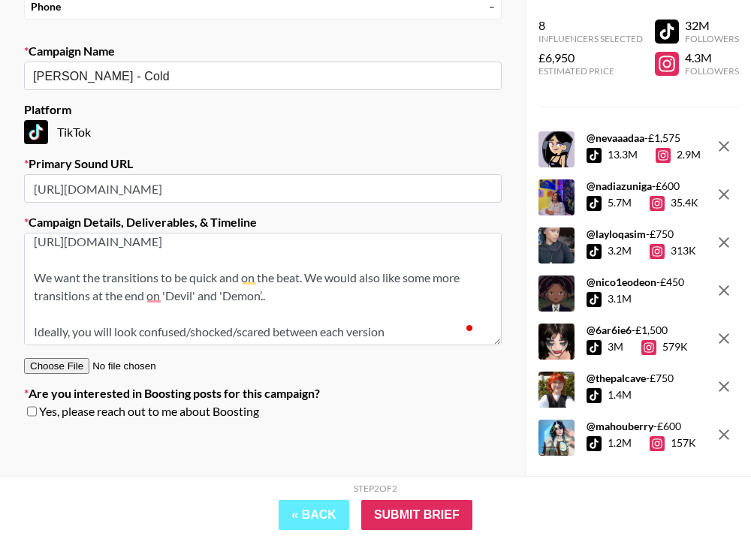
click at [439, 324] on textarea "TikTok -- We're looking for makeup/transition videos based on the video below: …" at bounding box center [262, 289] width 477 height 113
type textarea "TikTok -- We're looking for makeup/transition videos based on the video below: …"
click at [421, 519] on input "Submit Brief" at bounding box center [416, 515] width 111 height 30
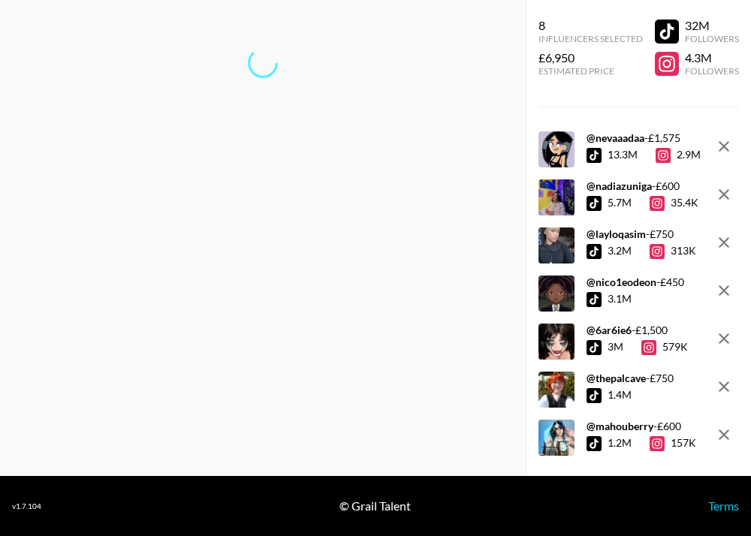
scroll to position [60, 0]
